Goal: Navigation & Orientation: Find specific page/section

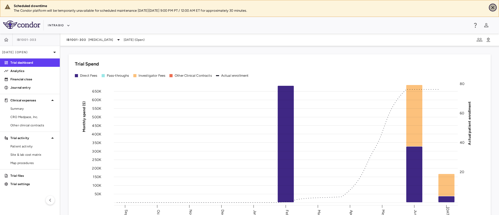
click at [493, 8] on icon "Close" at bounding box center [492, 7] width 5 height 5
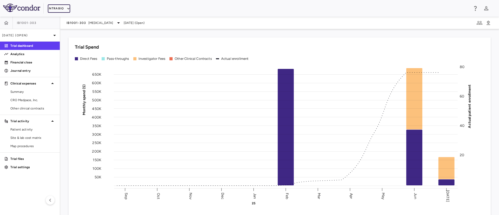
click at [70, 9] on icon "button" at bounding box center [68, 8] width 5 height 5
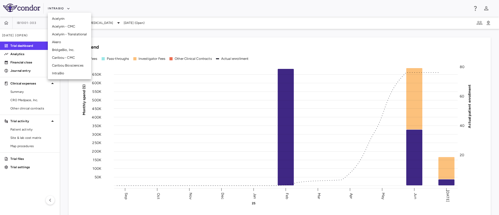
click at [73, 65] on li "Caribou Biosciences" at bounding box center [69, 66] width 43 height 8
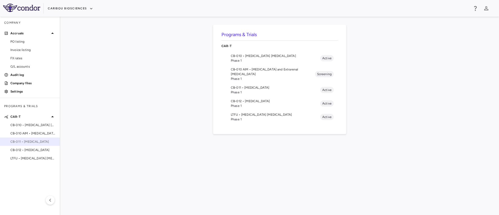
click at [34, 141] on span "CB-011 • [MEDICAL_DATA]" at bounding box center [32, 141] width 45 height 5
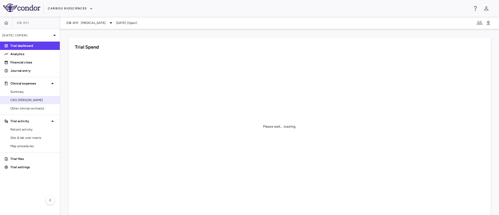
click at [21, 101] on span "CRO [PERSON_NAME]" at bounding box center [32, 100] width 45 height 5
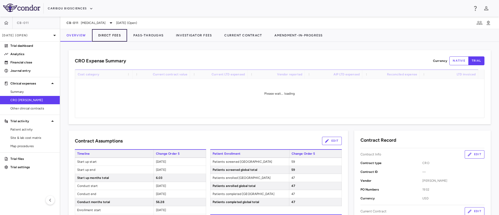
click at [106, 35] on button "Direct Fees" at bounding box center [109, 35] width 35 height 12
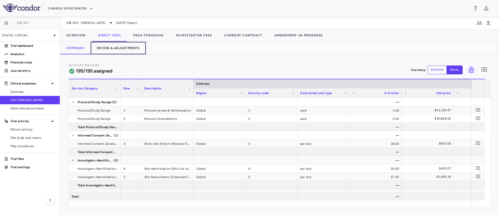
click at [111, 46] on button "Recon & Adjustments" at bounding box center [118, 48] width 55 height 12
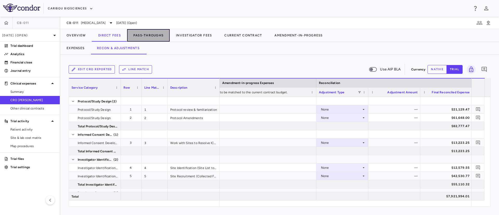
click at [140, 38] on button "Pass-Throughs" at bounding box center [148, 35] width 43 height 12
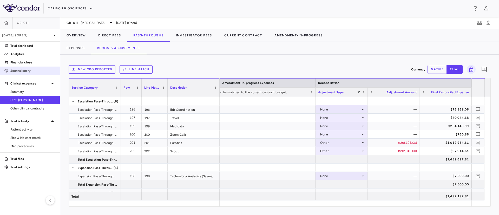
click at [18, 70] on p "Journal entry" at bounding box center [32, 70] width 45 height 5
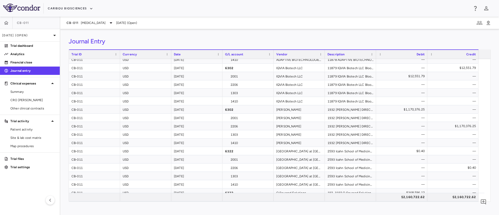
scroll to position [79, 0]
click at [19, 93] on span "Summary" at bounding box center [32, 91] width 45 height 5
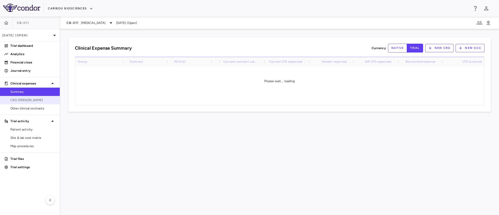
click at [18, 100] on span "CRO [PERSON_NAME]" at bounding box center [32, 100] width 45 height 5
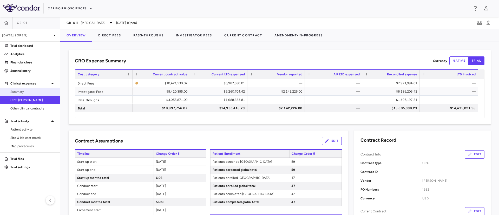
click at [16, 95] on link "Summary" at bounding box center [30, 92] width 60 height 8
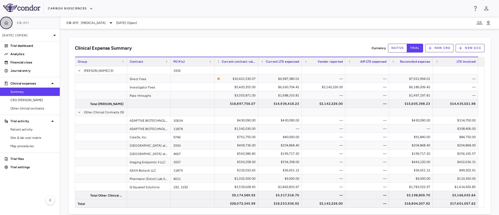
click at [6, 21] on icon "button" at bounding box center [6, 22] width 5 height 5
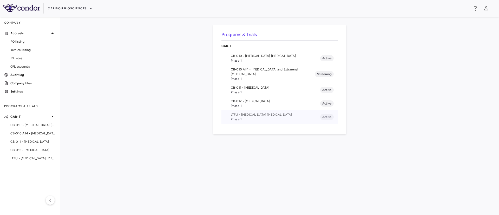
click at [258, 112] on span "LTFU • [MEDICAL_DATA] [MEDICAL_DATA]" at bounding box center [275, 114] width 89 height 5
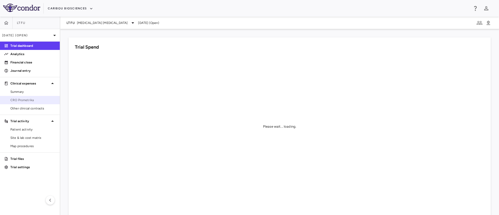
click at [26, 99] on span "CRO Prometrika" at bounding box center [32, 100] width 45 height 5
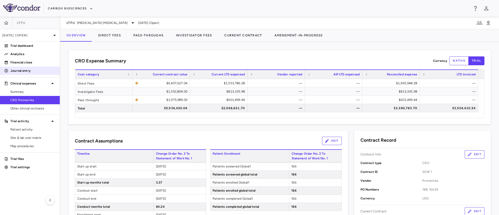
click at [24, 67] on div "Journal entry" at bounding box center [30, 71] width 60 height 8
click at [21, 70] on p "Journal entry" at bounding box center [32, 70] width 45 height 5
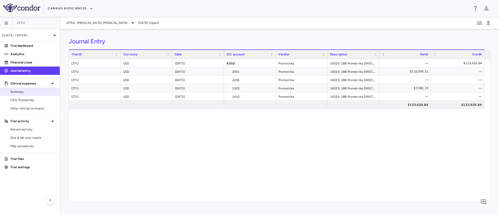
click at [15, 92] on span "Summary" at bounding box center [32, 91] width 45 height 5
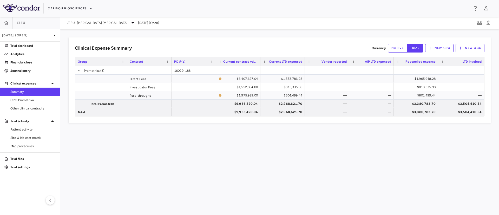
click at [194, 179] on div "Clinical Expense Summary Currency native trial New CRO New OCC Drag here to set…" at bounding box center [279, 122] width 439 height 186
click at [290, 174] on div "Clinical Expense Summary Currency native trial New CRO New OCC Drag here to set…" at bounding box center [279, 122] width 439 height 186
